Goal: Find specific page/section: Find specific page/section

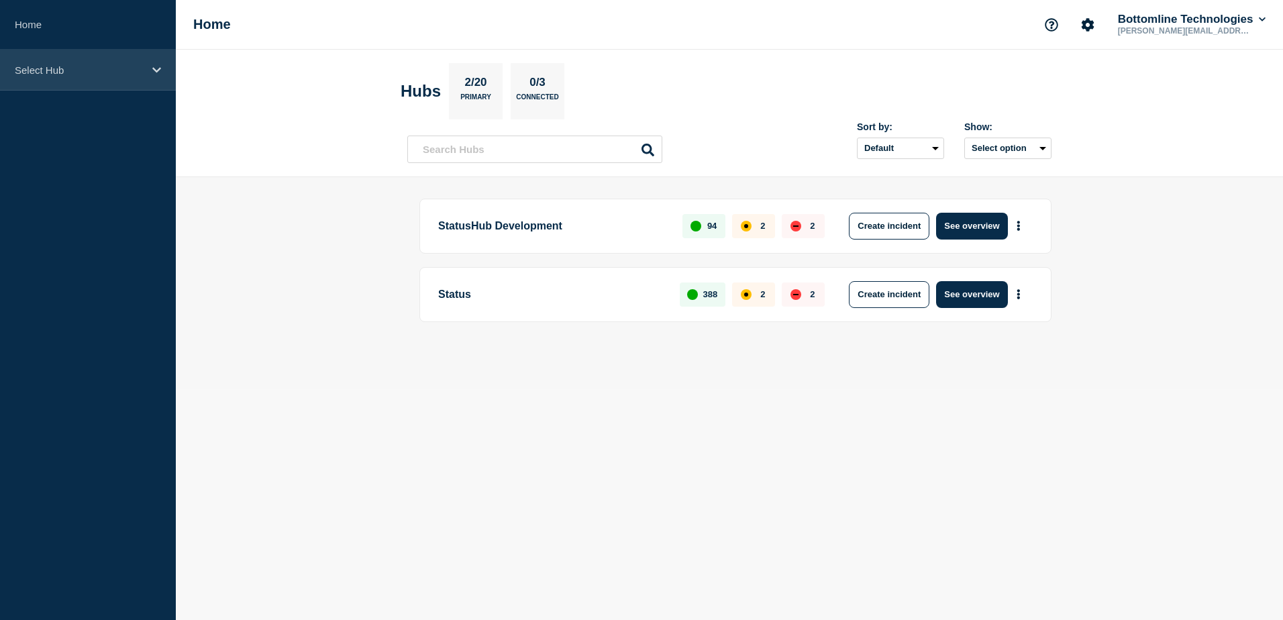
click at [152, 68] on icon at bounding box center [156, 70] width 9 height 10
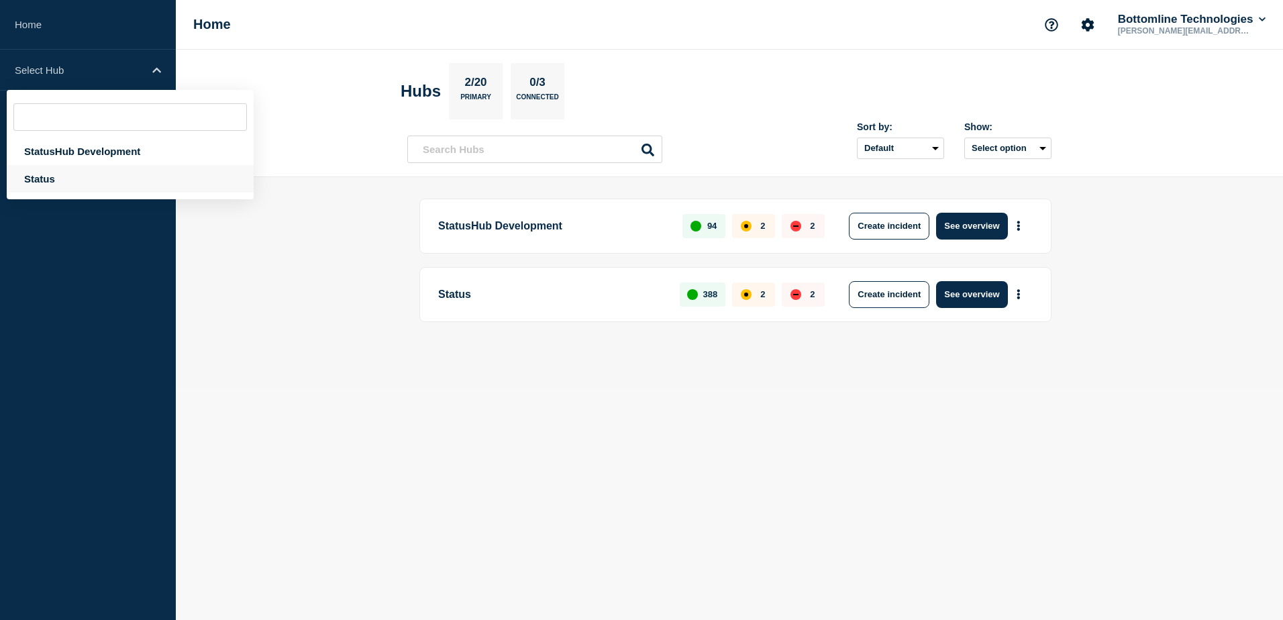
click at [59, 179] on div "Status" at bounding box center [130, 179] width 247 height 28
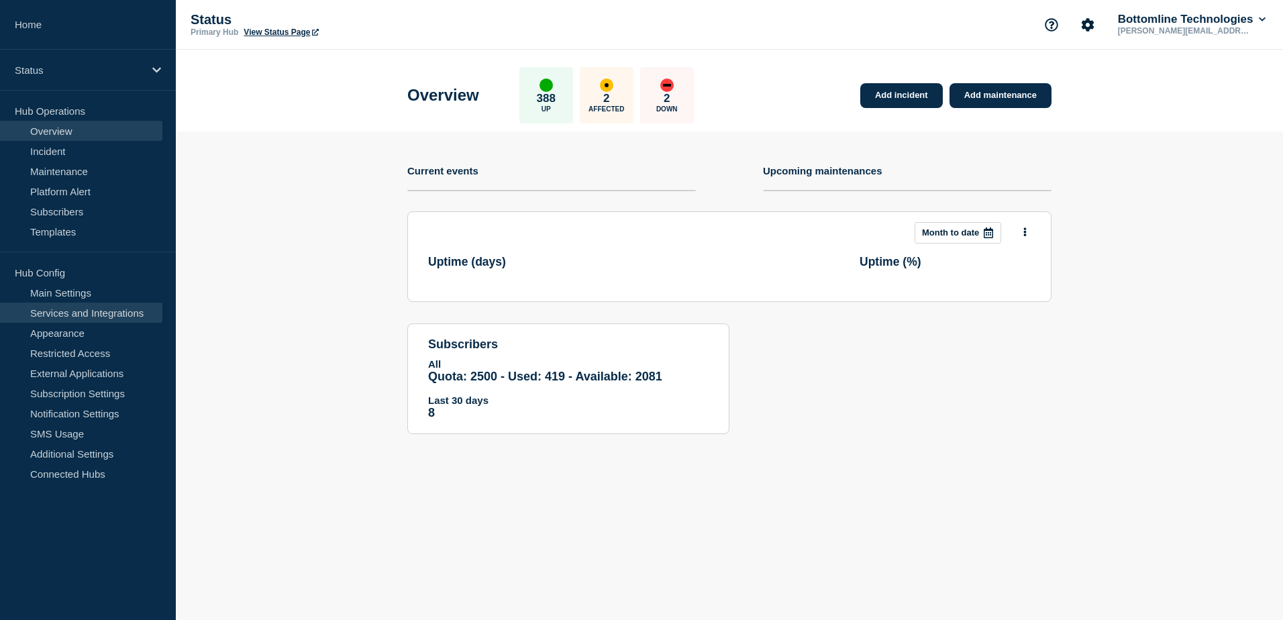
click at [102, 314] on link "Services and Integrations" at bounding box center [81, 313] width 162 height 20
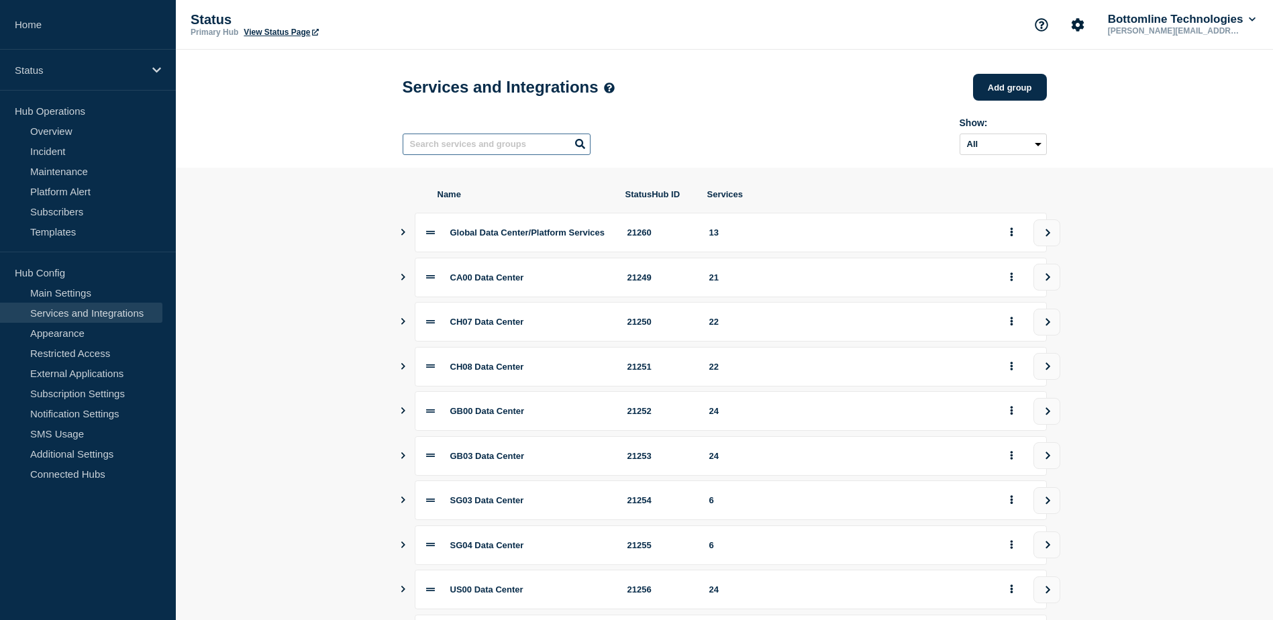
click at [510, 142] on input "text" at bounding box center [497, 144] width 188 height 21
click at [547, 148] on input "text" at bounding box center [497, 144] width 188 height 21
click at [458, 148] on input "text" at bounding box center [497, 144] width 188 height 21
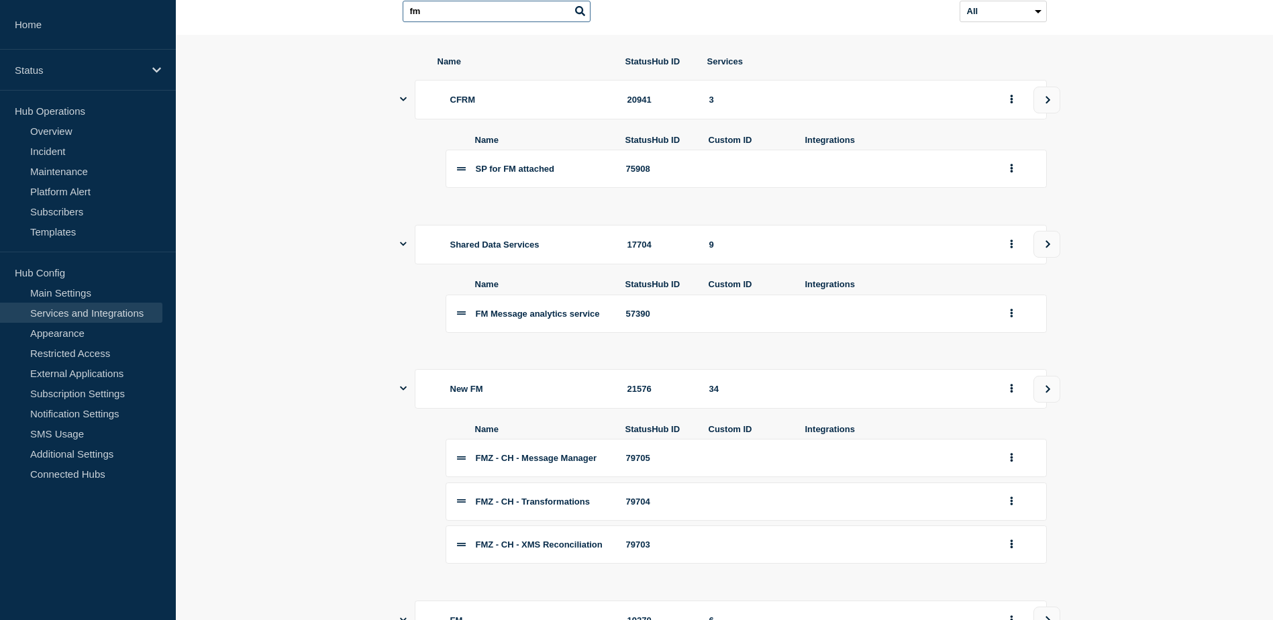
scroll to position [132, 0]
type input "fm"
click at [1050, 397] on button "view group" at bounding box center [1047, 390] width 27 height 27
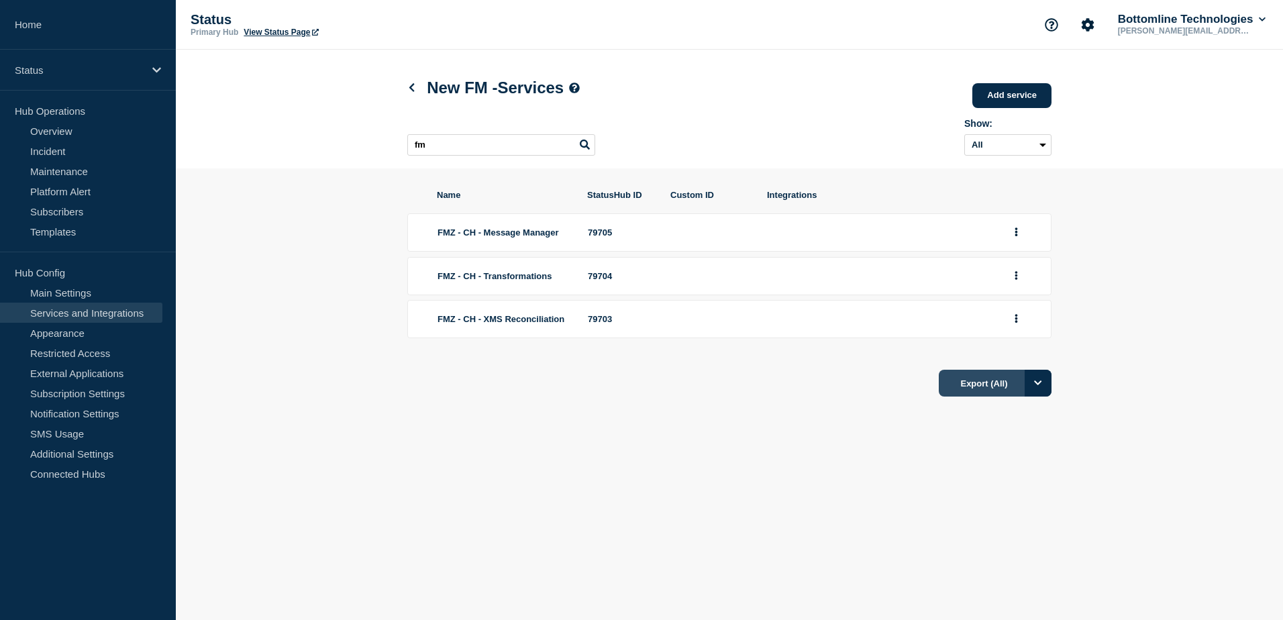
click at [995, 393] on button "Export (All)" at bounding box center [995, 383] width 113 height 27
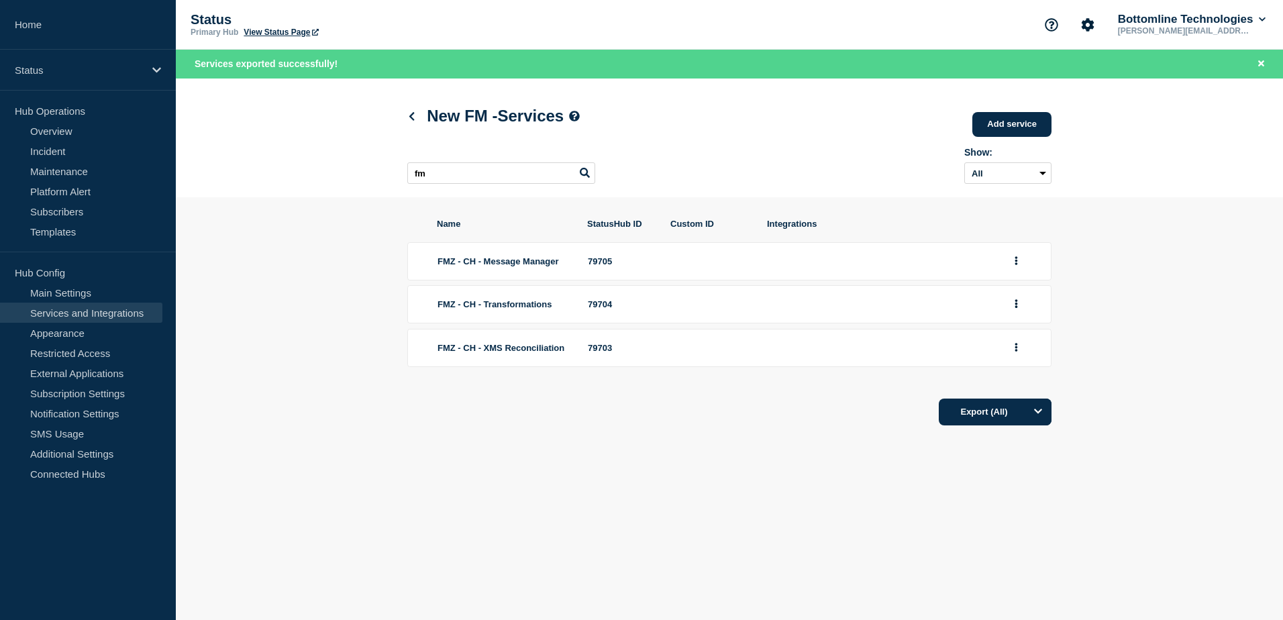
click at [1128, 225] on section "Name StatusHub ID Custom ID Integrations FMZ - CH - Message Manager 79705 FMZ -…" at bounding box center [729, 322] width 1107 height 250
click at [1047, 175] on select "All Archived Non-archived" at bounding box center [1008, 172] width 87 height 21
click at [409, 120] on icon at bounding box center [412, 116] width 10 height 9
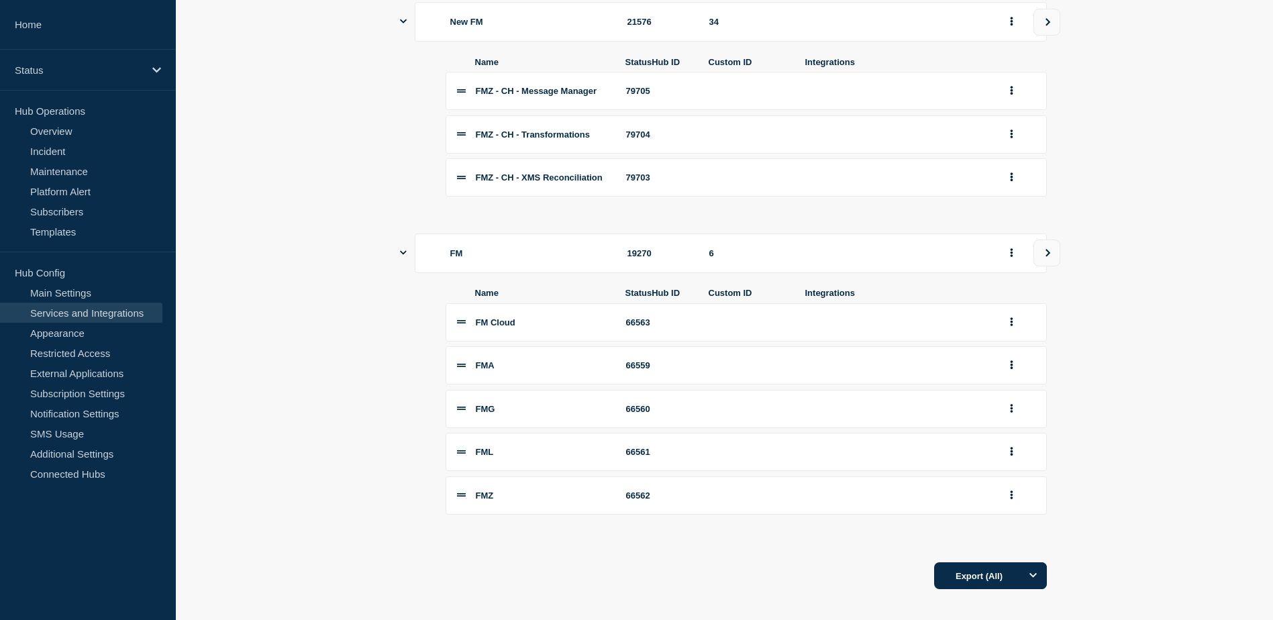
scroll to position [534, 0]
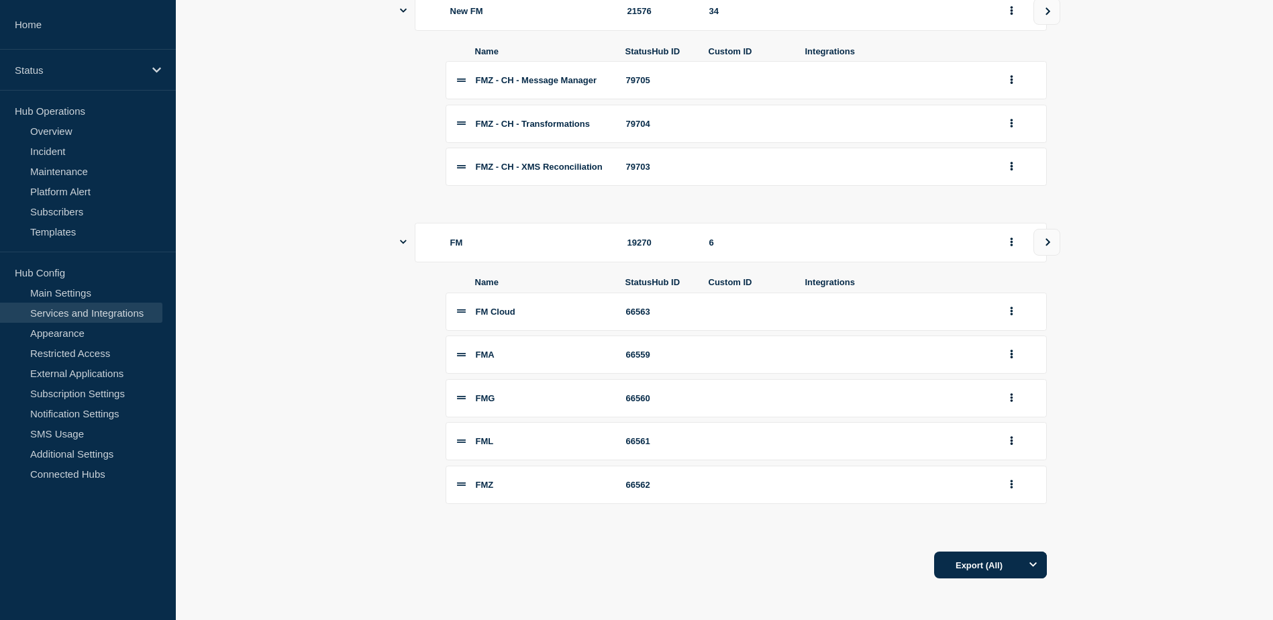
click at [107, 311] on link "Services and Integrations" at bounding box center [81, 313] width 162 height 20
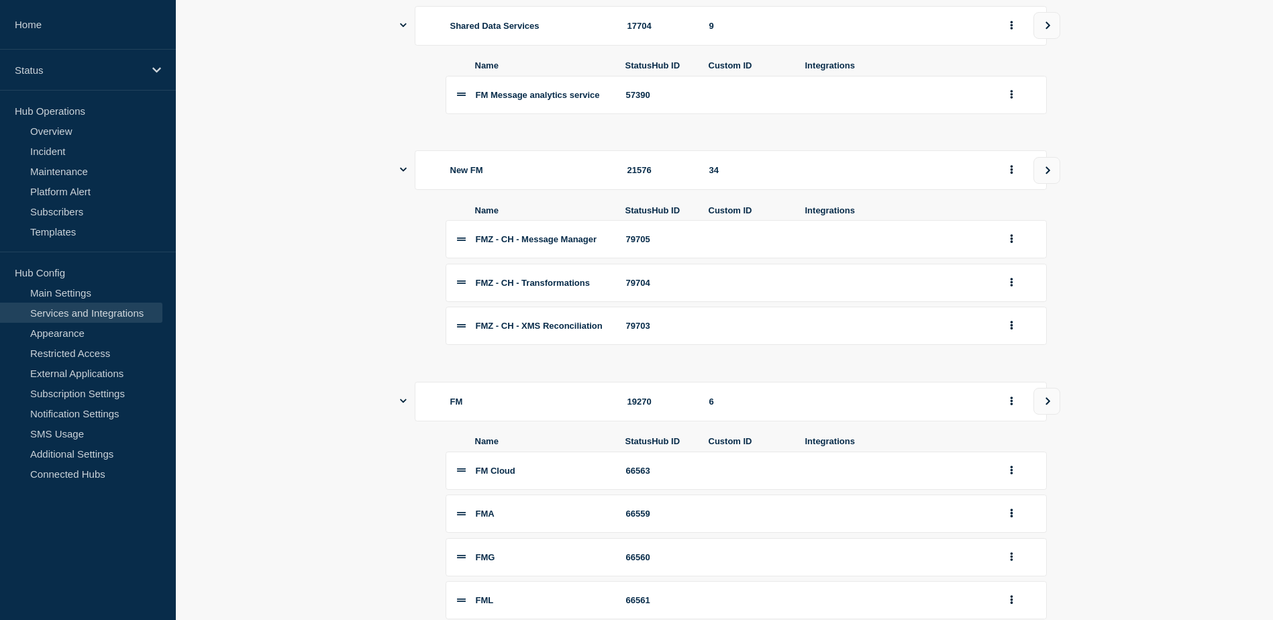
scroll to position [333, 0]
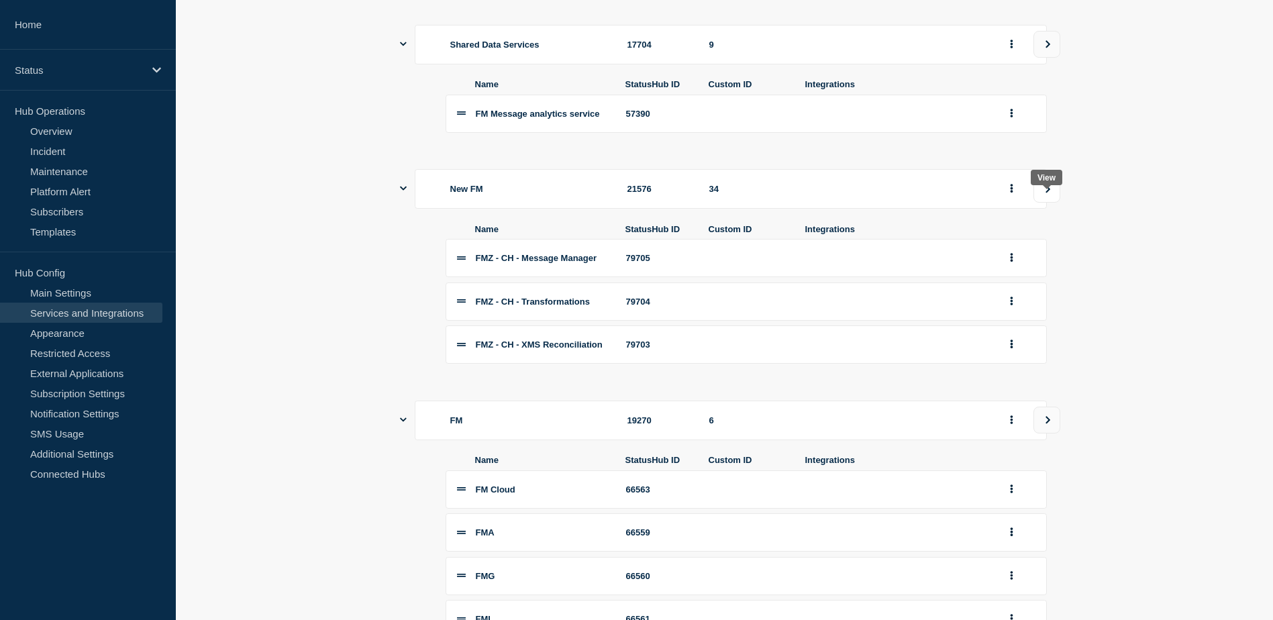
click at [1045, 193] on icon "view group" at bounding box center [1048, 189] width 9 height 8
